Goal: Task Accomplishment & Management: Manage account settings

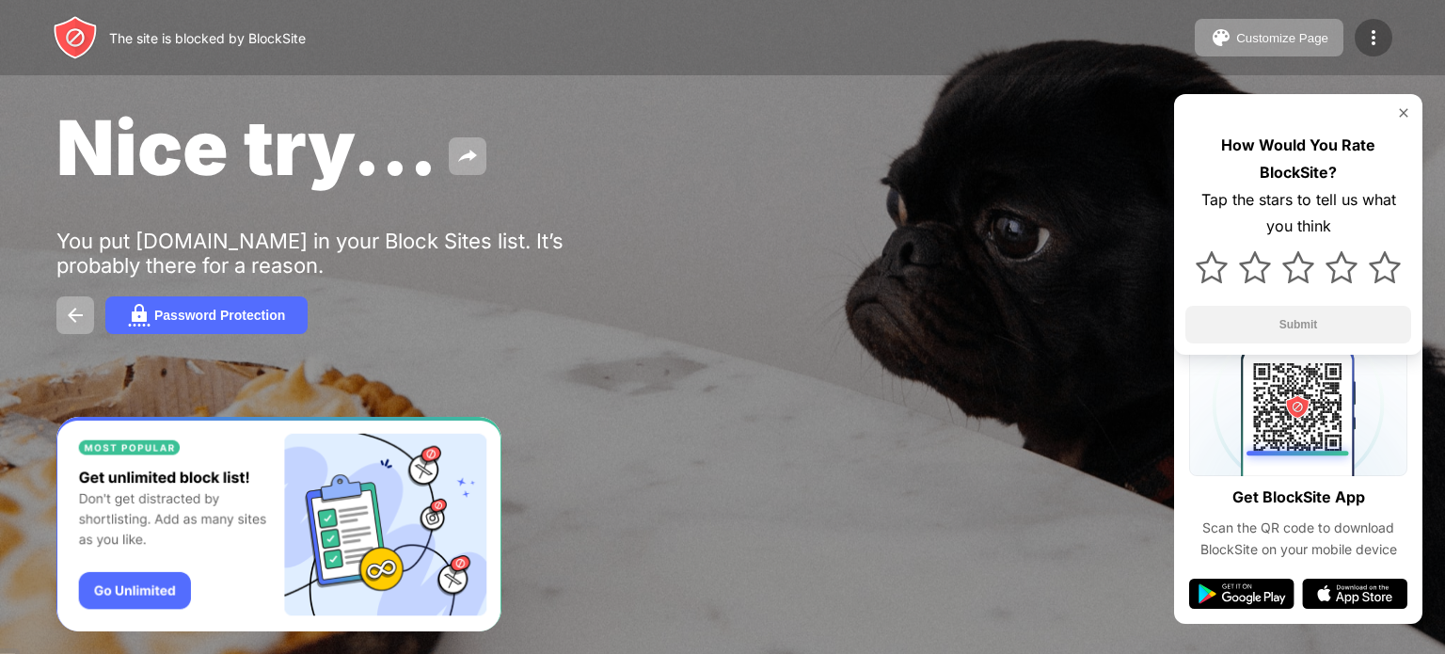
click at [1377, 33] on img at bounding box center [1373, 37] width 23 height 23
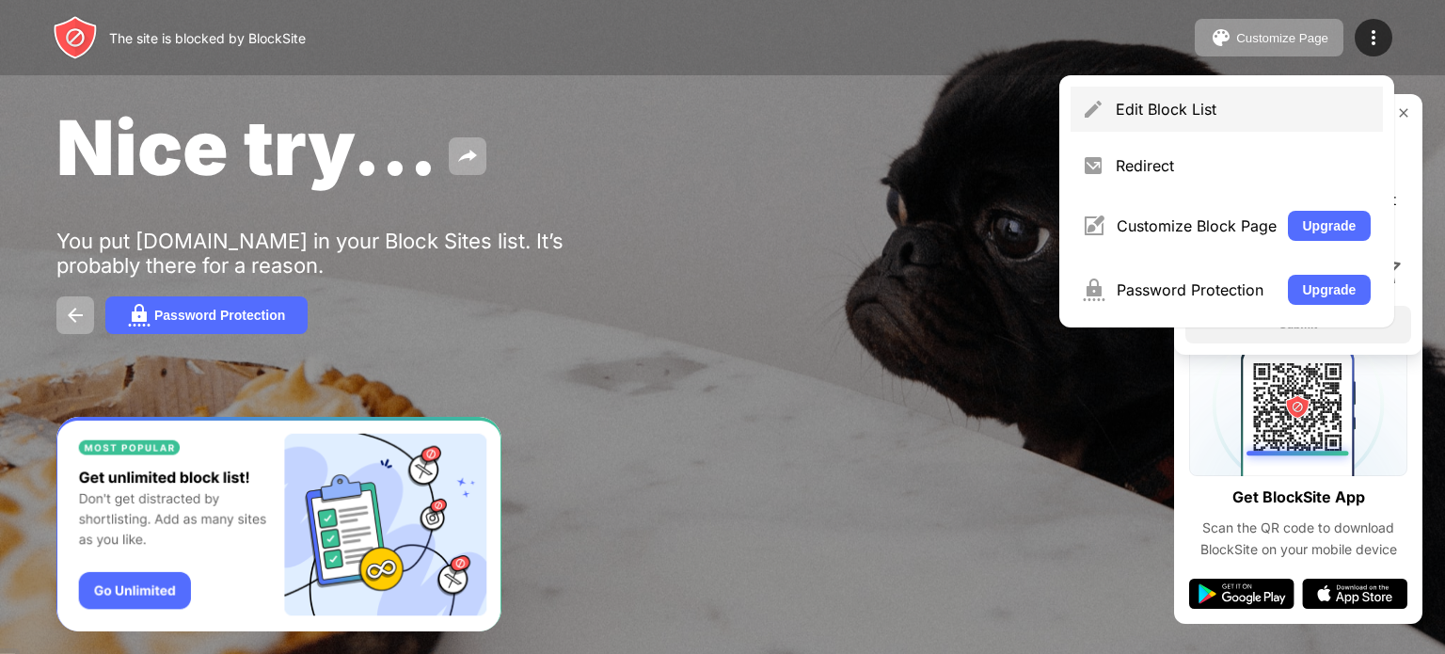
click at [1200, 108] on div "Edit Block List" at bounding box center [1243, 109] width 256 height 19
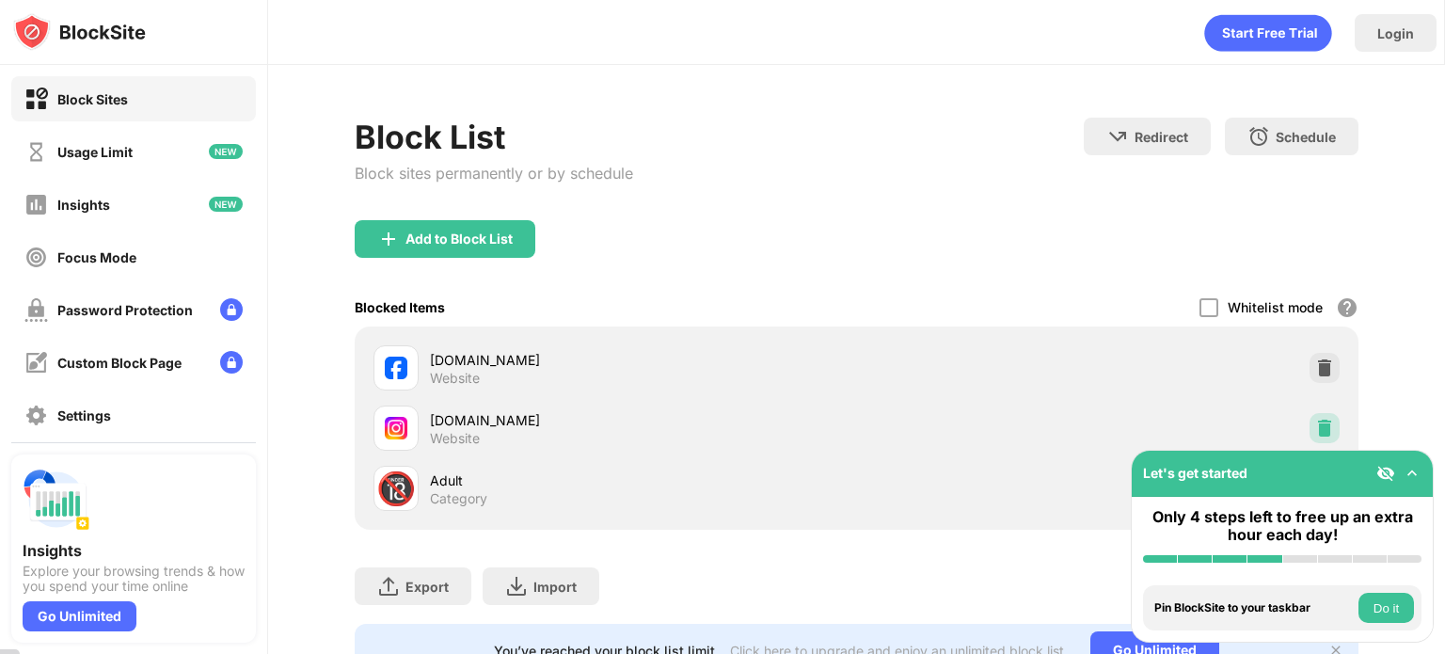
click at [1315, 420] on img at bounding box center [1324, 428] width 19 height 19
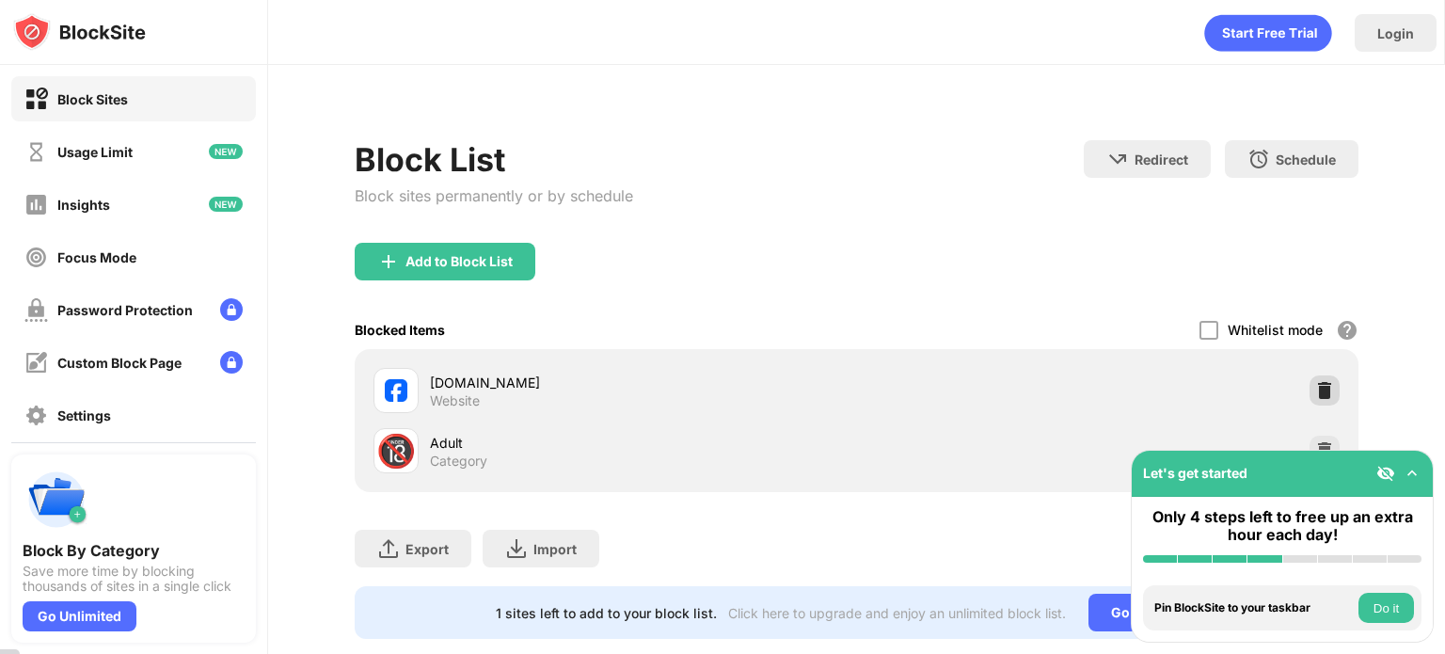
click at [1315, 393] on img at bounding box center [1324, 390] width 19 height 19
